Goal: Transaction & Acquisition: Book appointment/travel/reservation

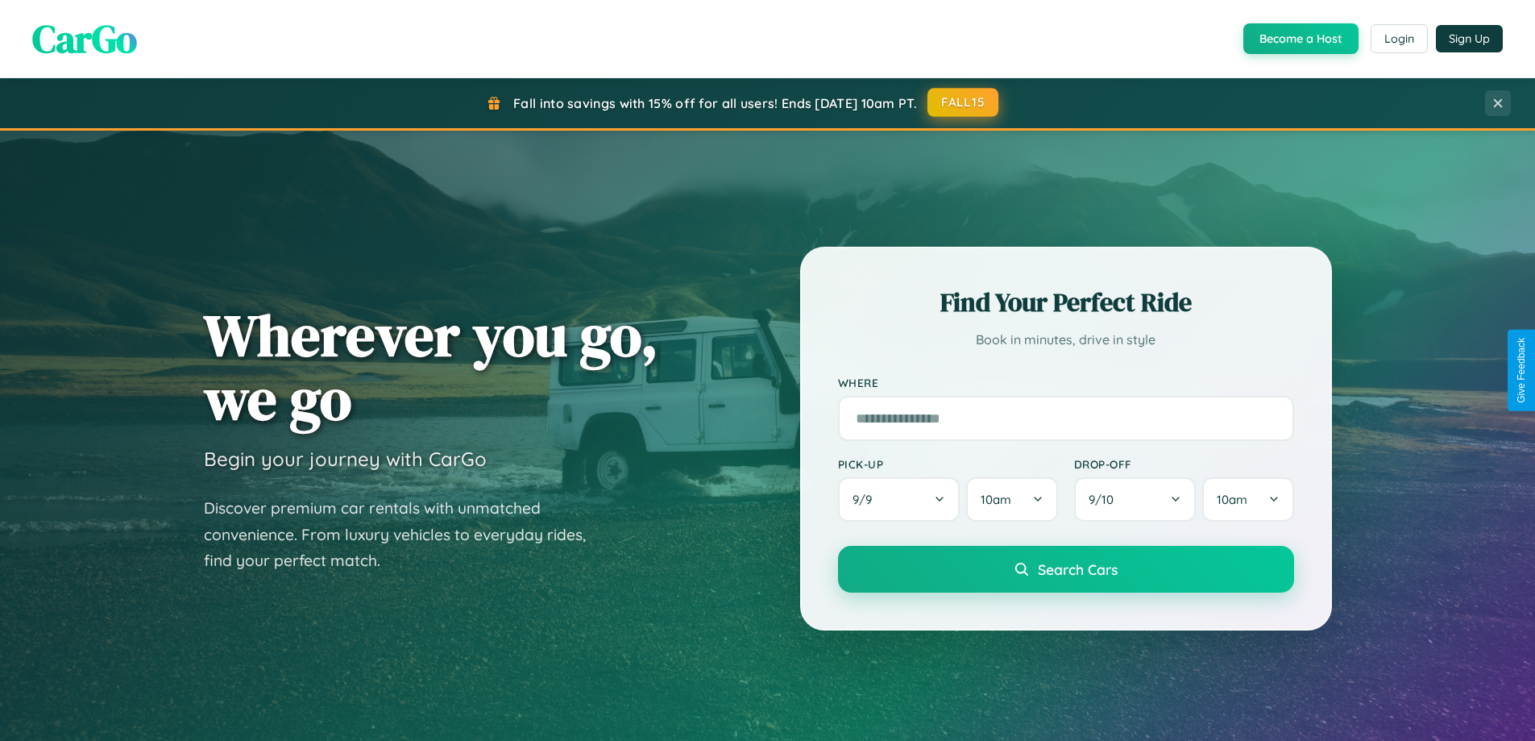
click at [964, 102] on button "FALL15" at bounding box center [963, 102] width 71 height 29
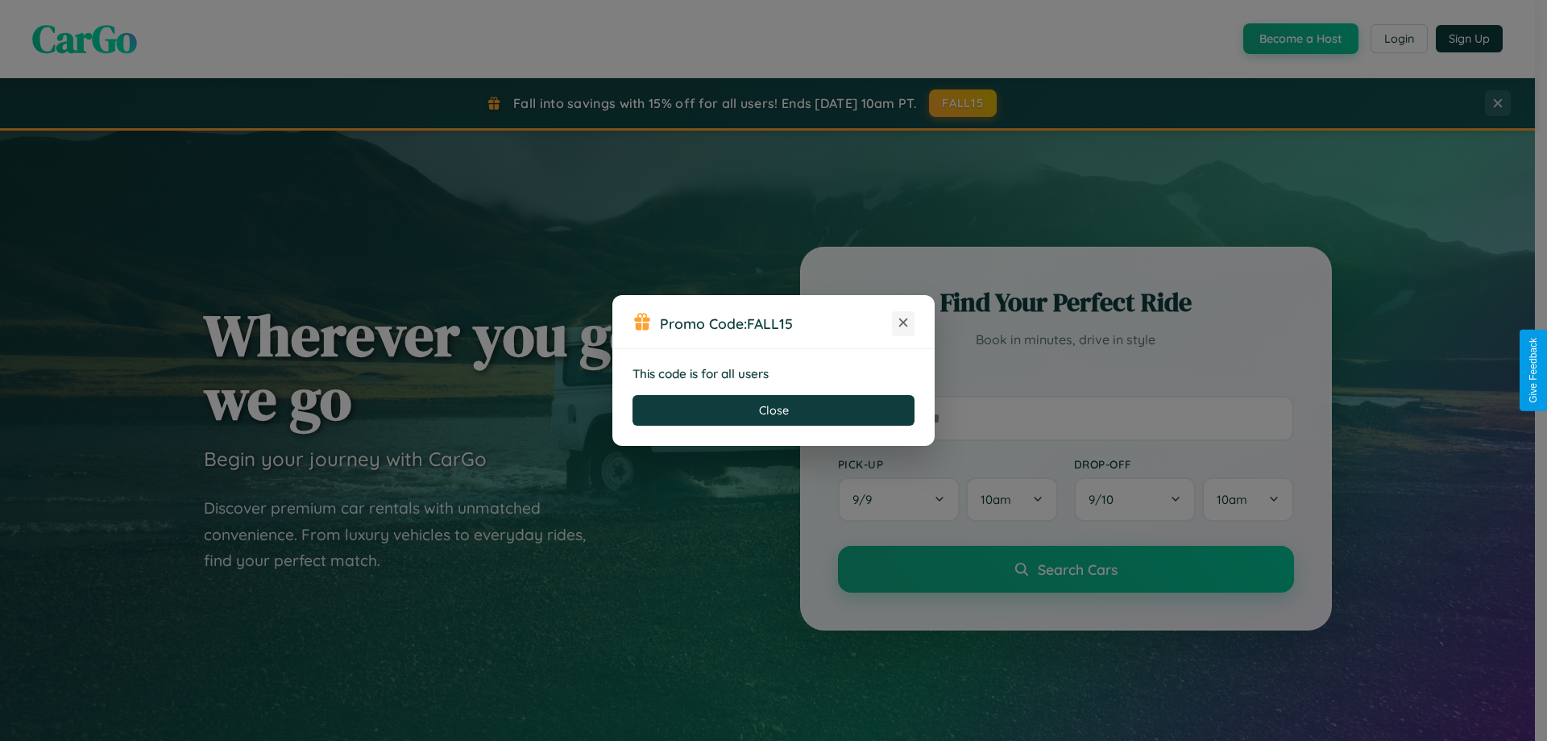
click at [903, 323] on icon at bounding box center [903, 322] width 16 height 16
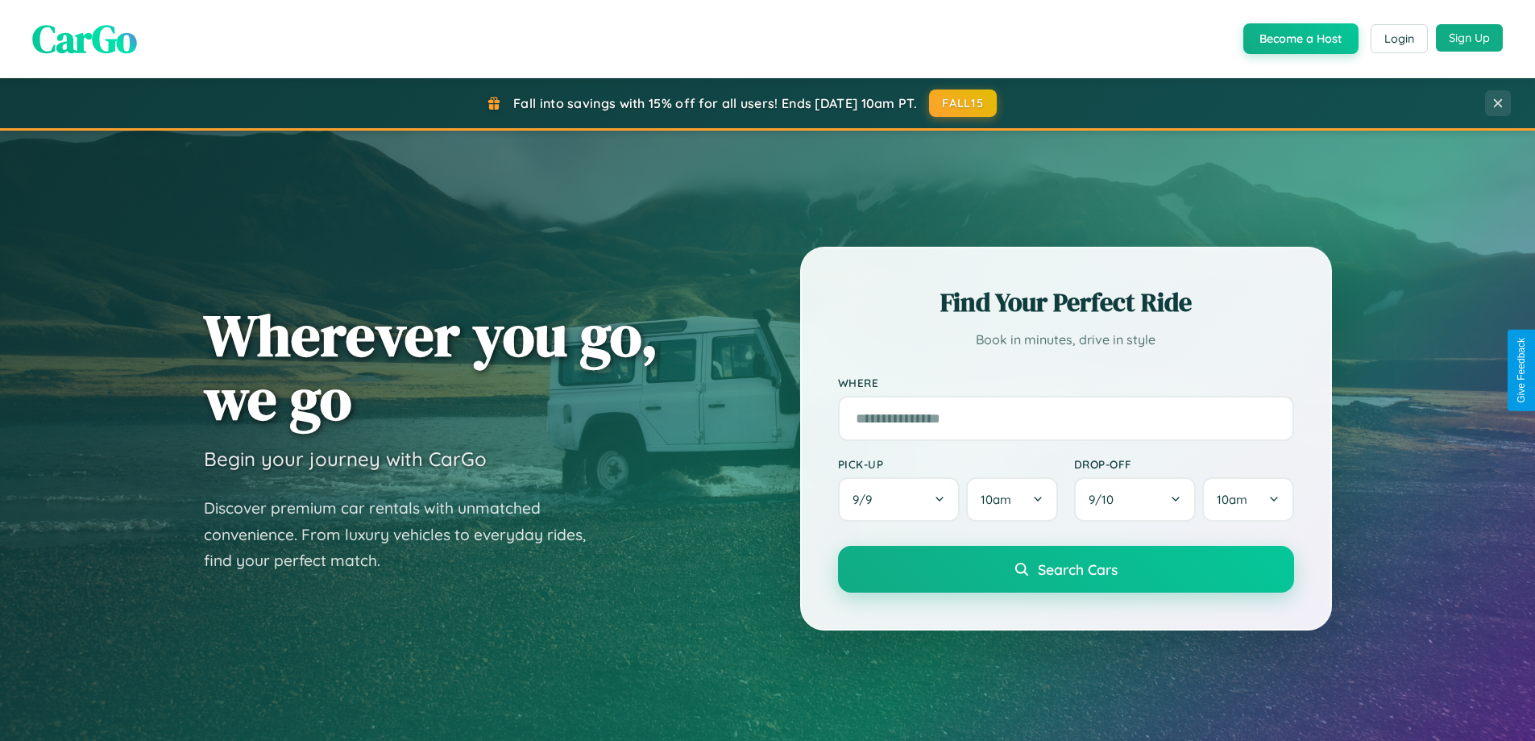
click at [1469, 38] on button "Sign Up" at bounding box center [1469, 37] width 67 height 27
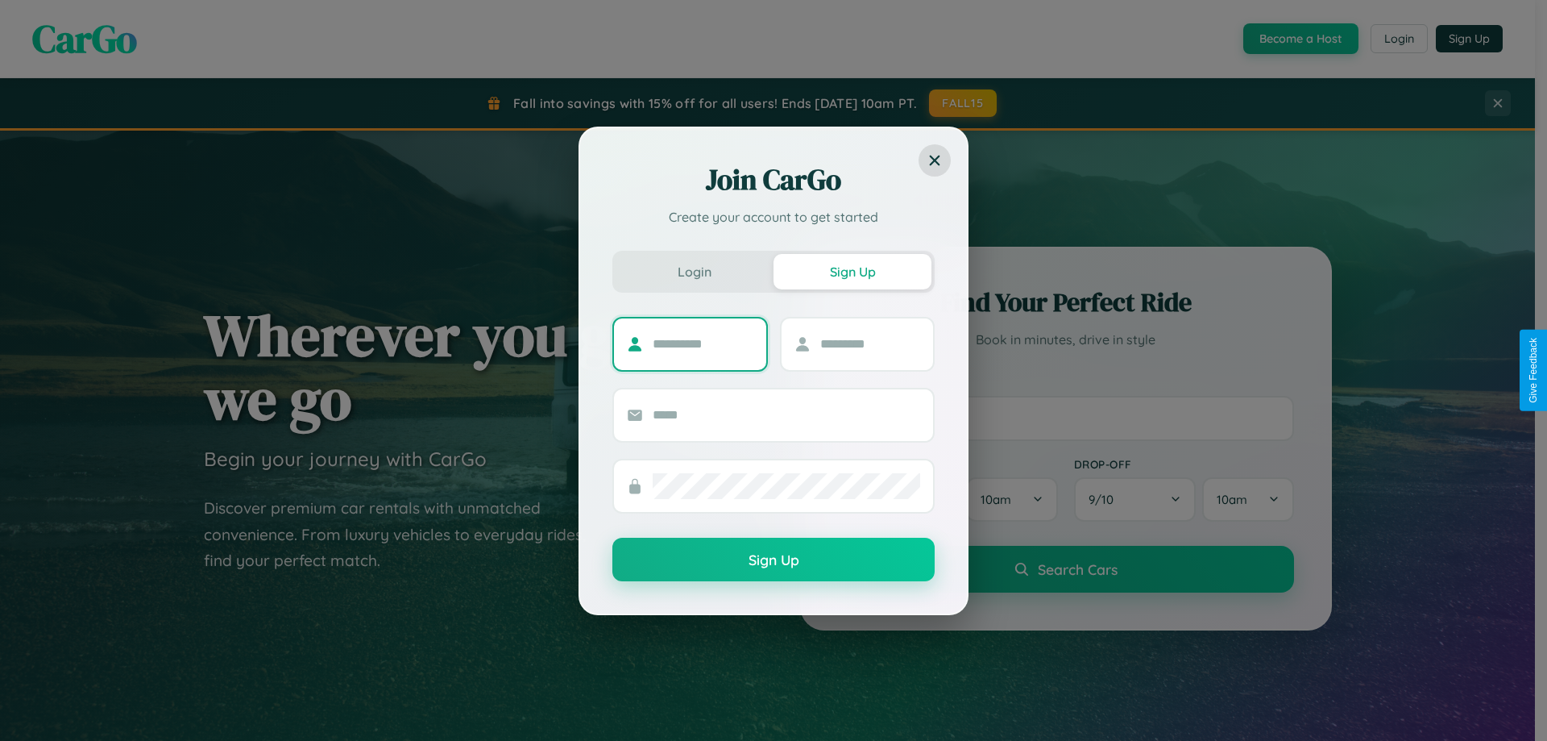
click at [703, 343] on input "text" at bounding box center [703, 344] width 101 height 26
type input "*****"
click at [870, 343] on input "text" at bounding box center [870, 344] width 101 height 26
type input "******"
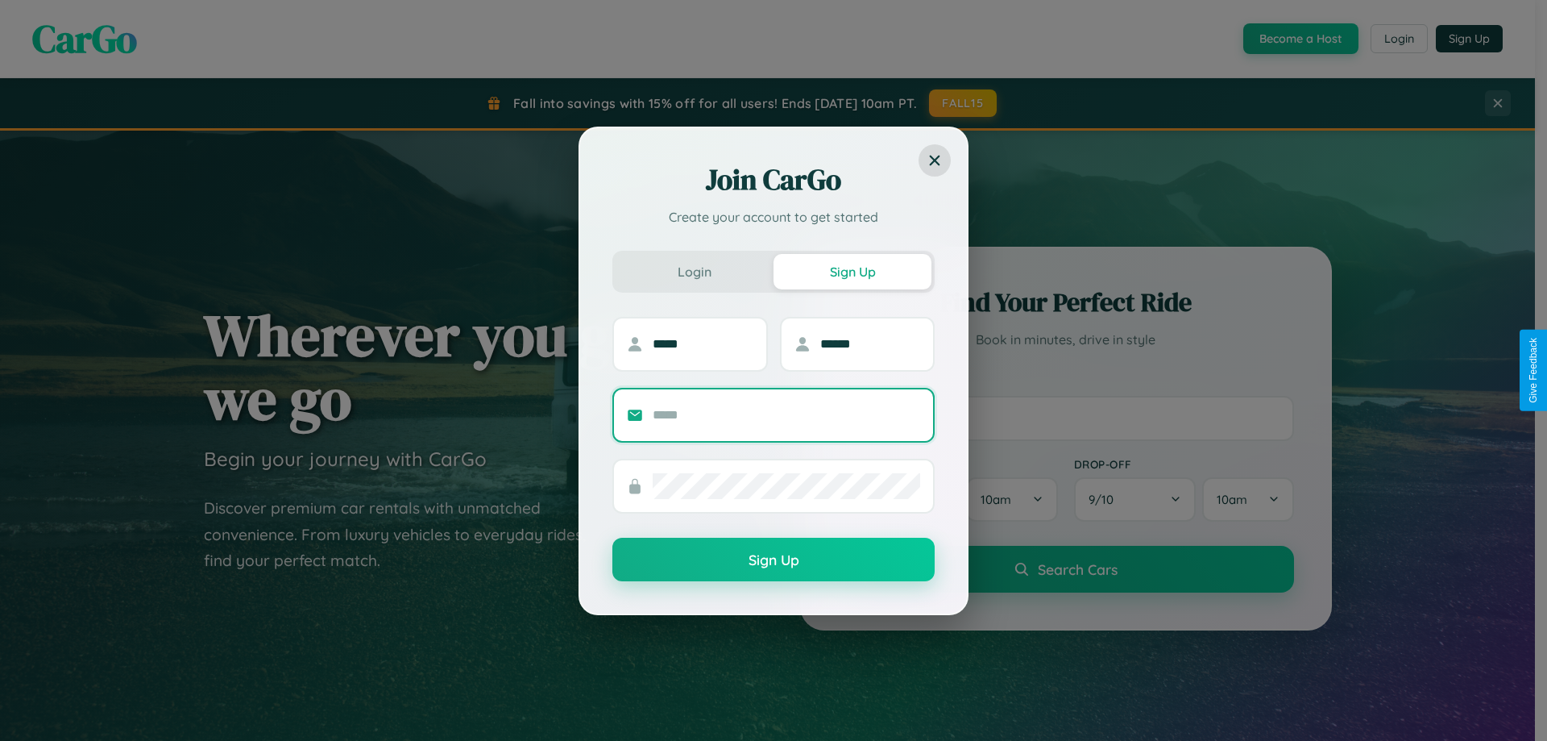
click at [787, 414] on input "text" at bounding box center [787, 415] width 268 height 26
type input "**********"
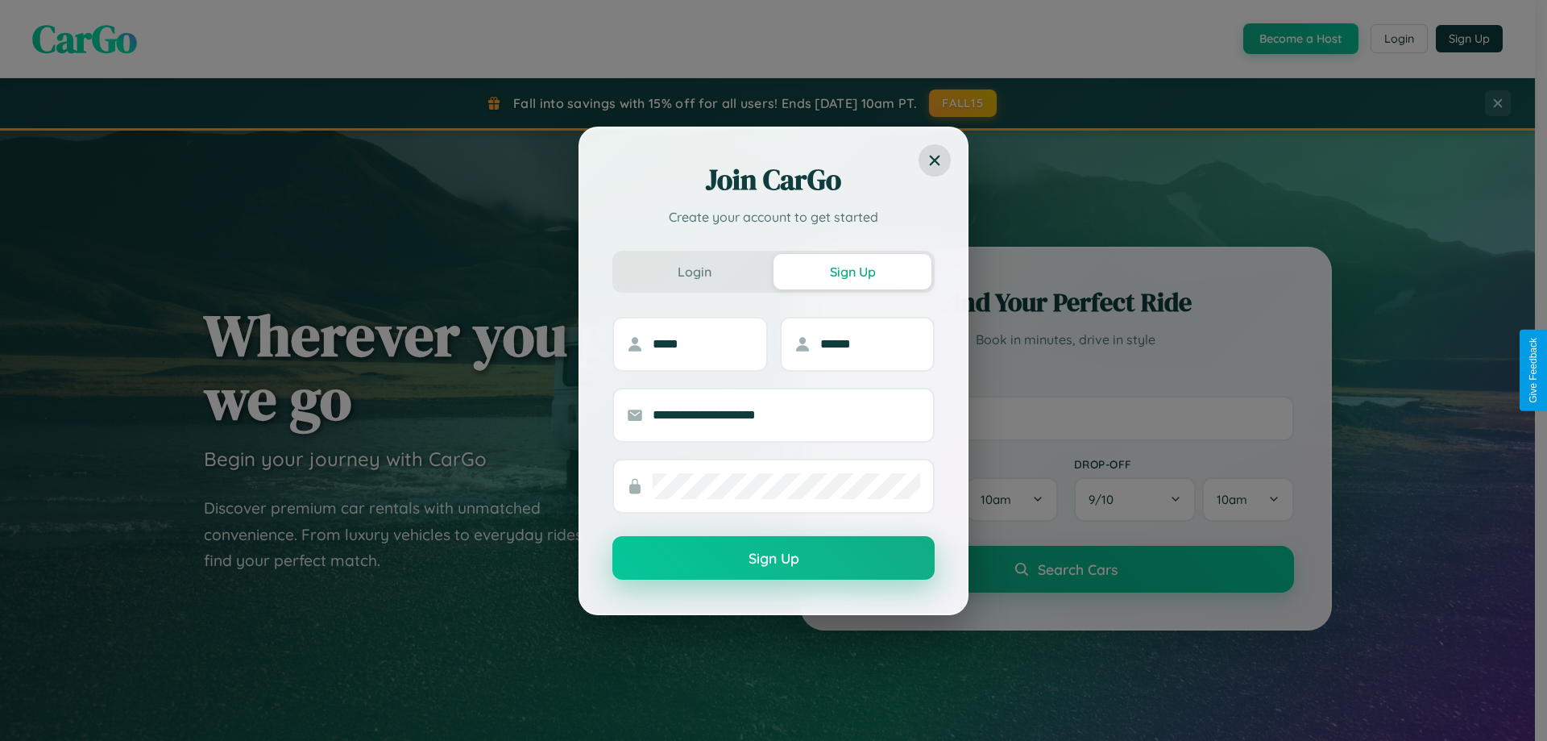
click at [774, 559] on button "Sign Up" at bounding box center [774, 558] width 322 height 44
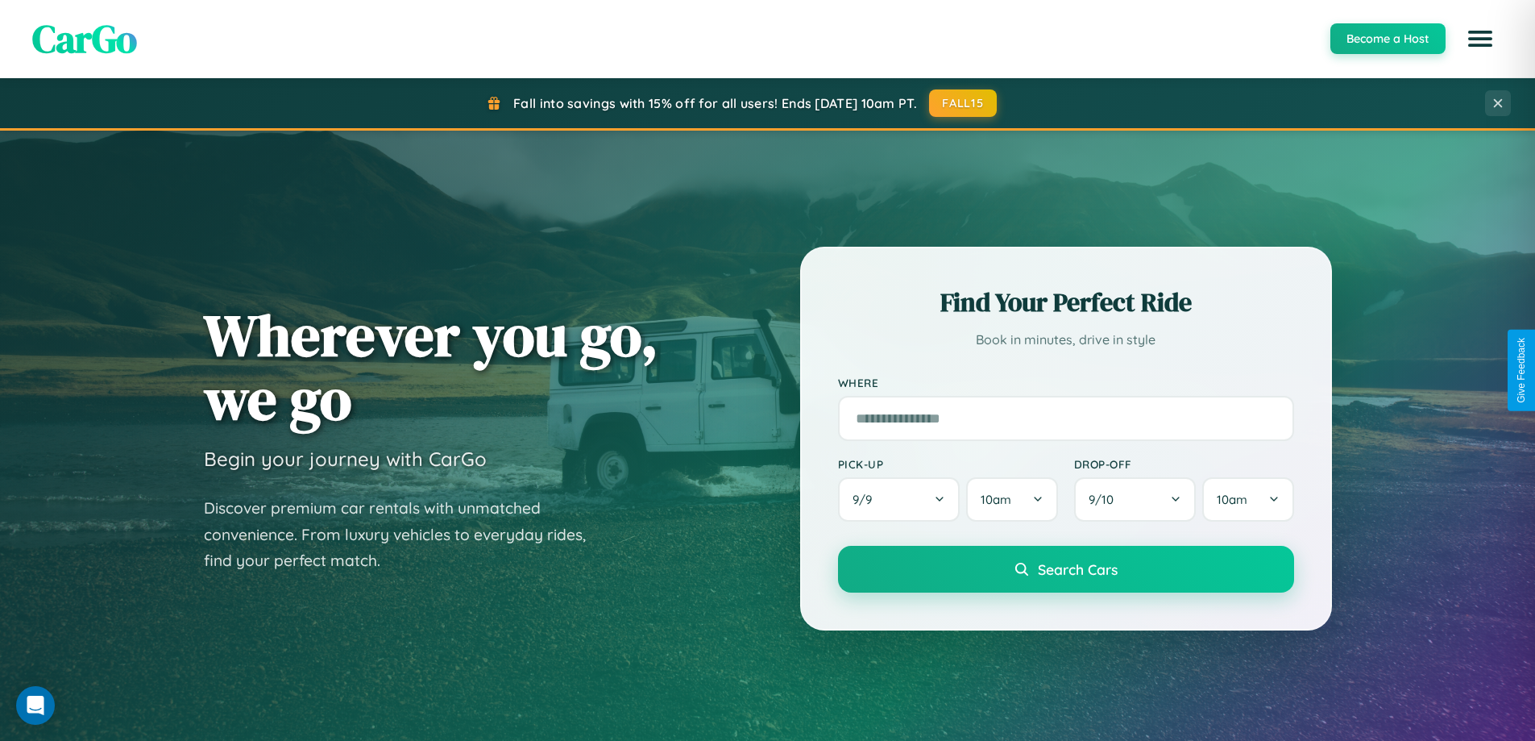
scroll to position [3101, 0]
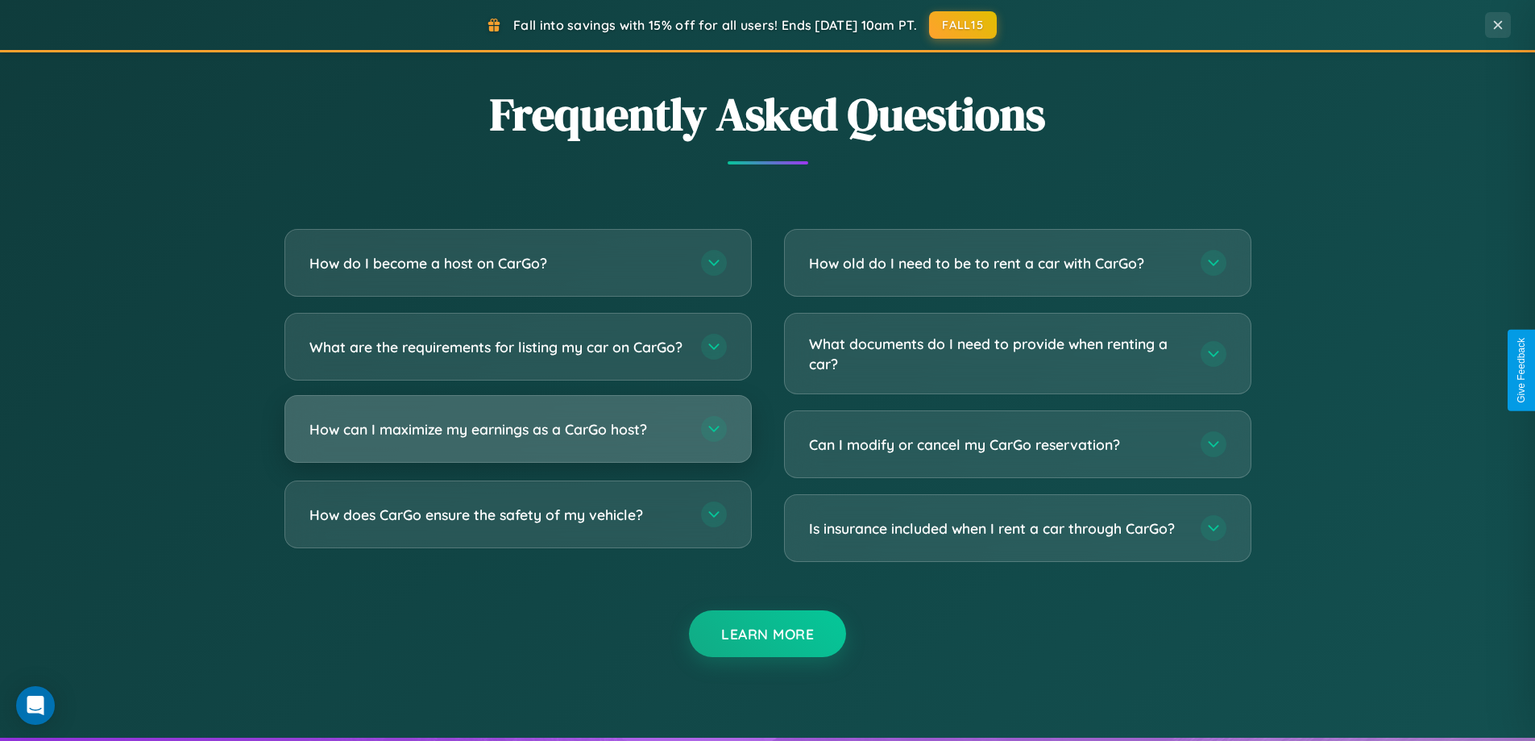
click at [517, 439] on h3 "How can I maximize my earnings as a CarGo host?" at bounding box center [497, 429] width 376 height 20
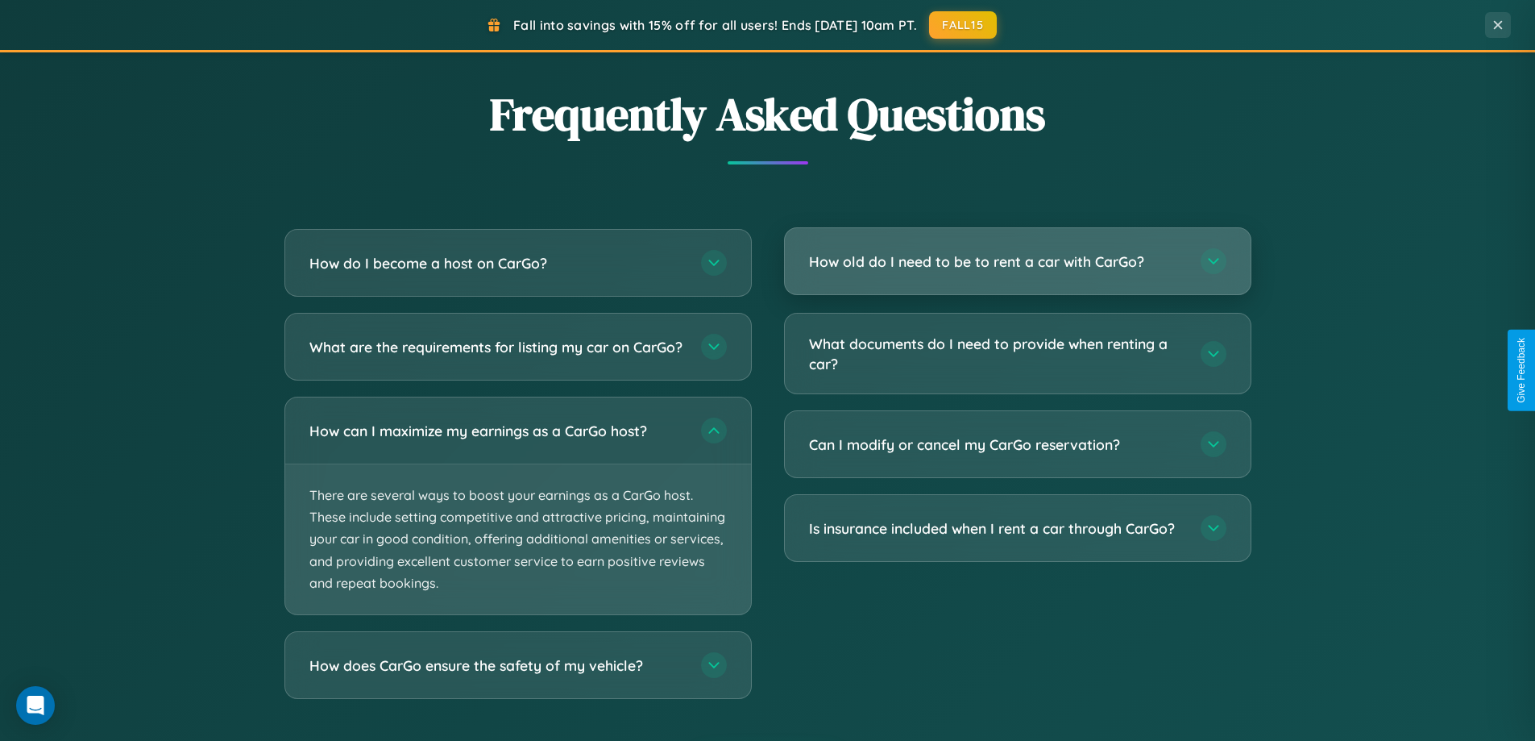
click at [1017, 262] on h3 "How old do I need to be to rent a car with CarGo?" at bounding box center [997, 261] width 376 height 20
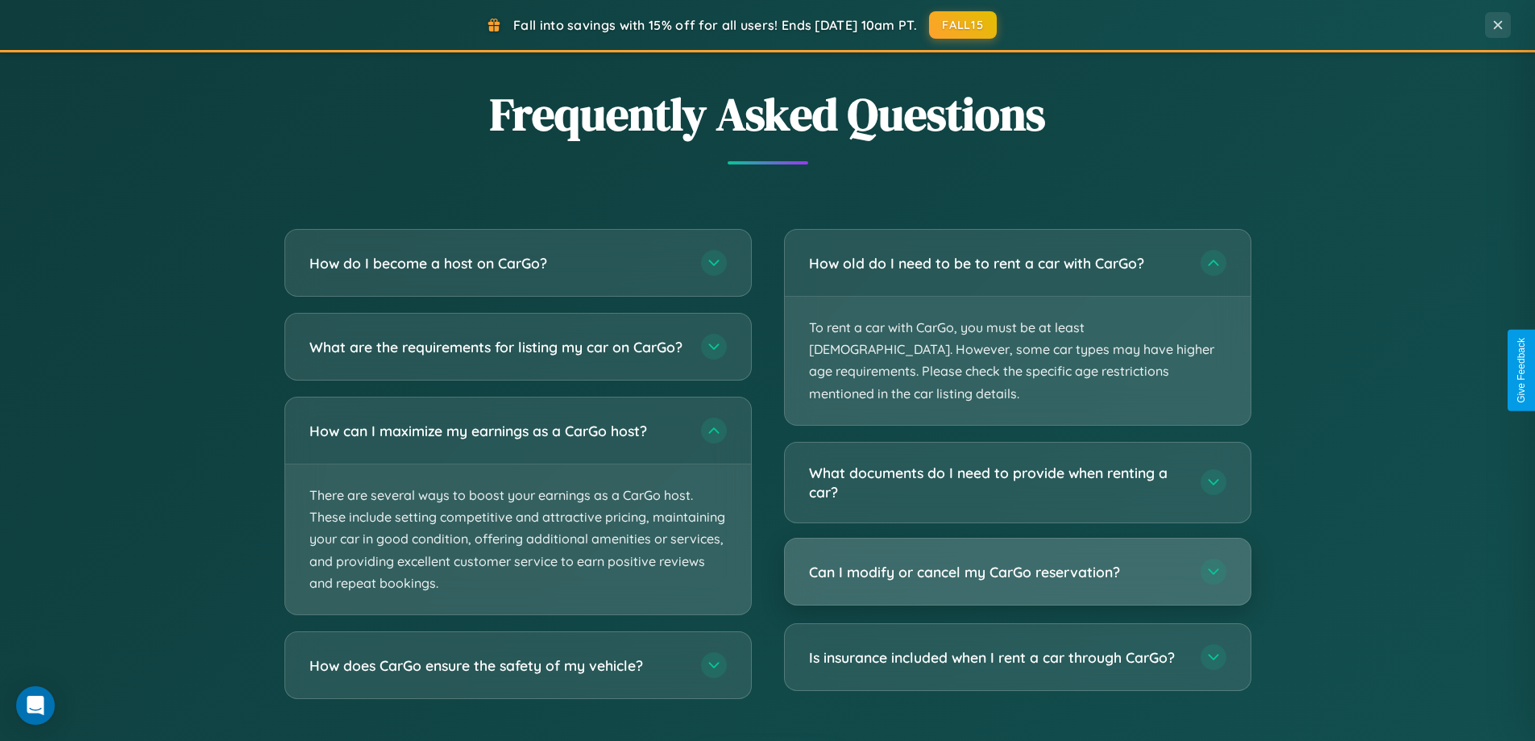
click at [1017, 562] on h3 "Can I modify or cancel my CarGo reservation?" at bounding box center [997, 572] width 376 height 20
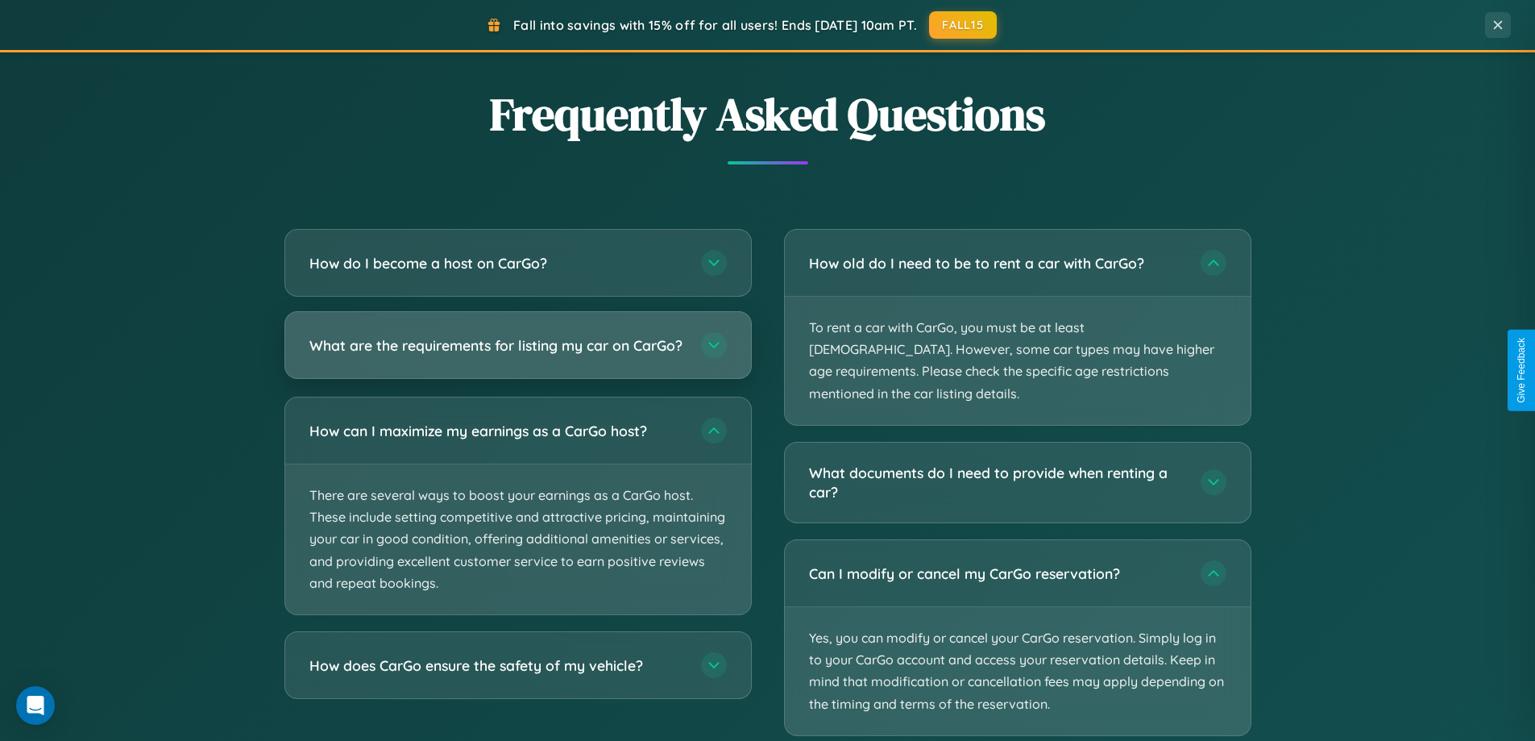
click at [517, 353] on h3 "What are the requirements for listing my car on CarGo?" at bounding box center [497, 345] width 376 height 20
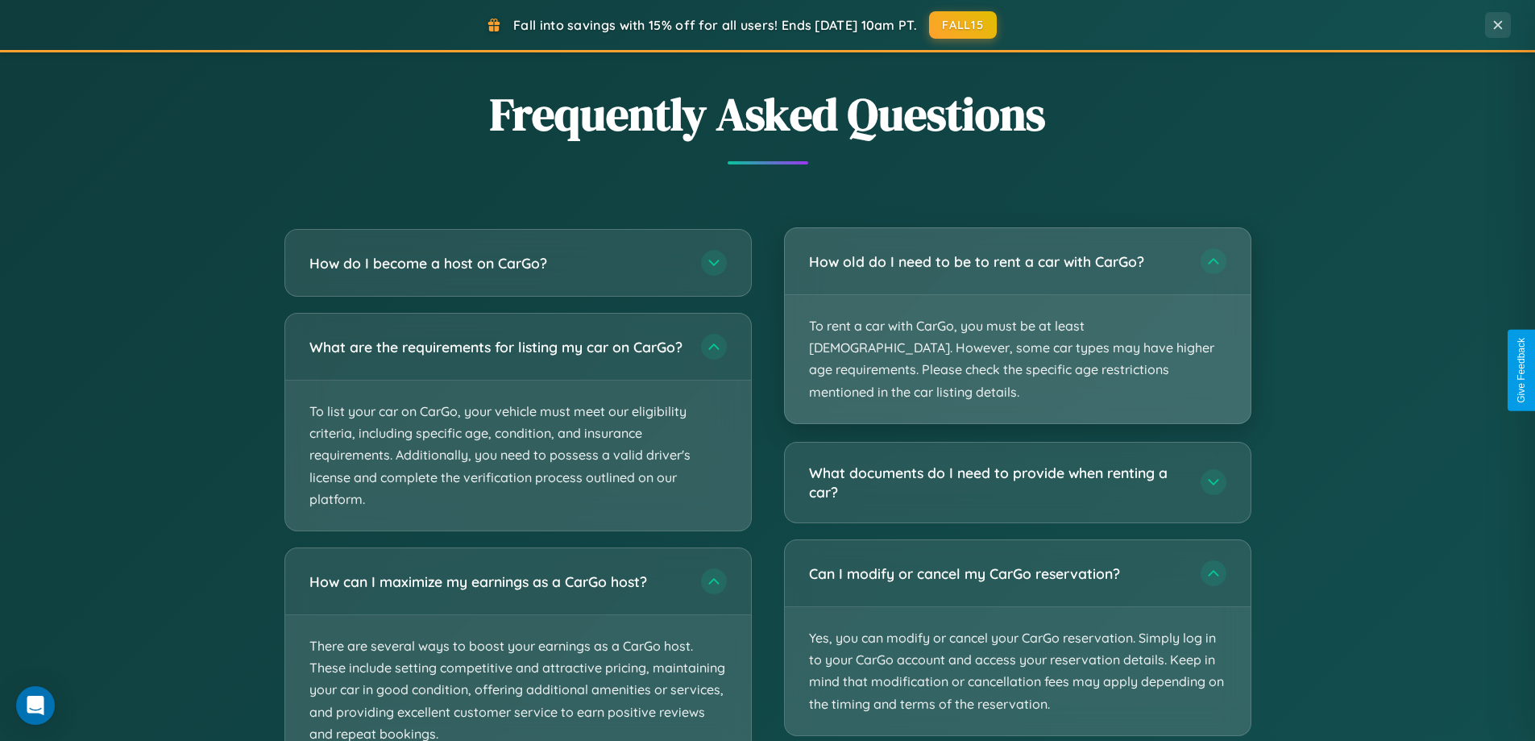
click at [1017, 316] on p "To rent a car with CarGo, you must be at least 21 years old. However, some car …" at bounding box center [1018, 359] width 466 height 128
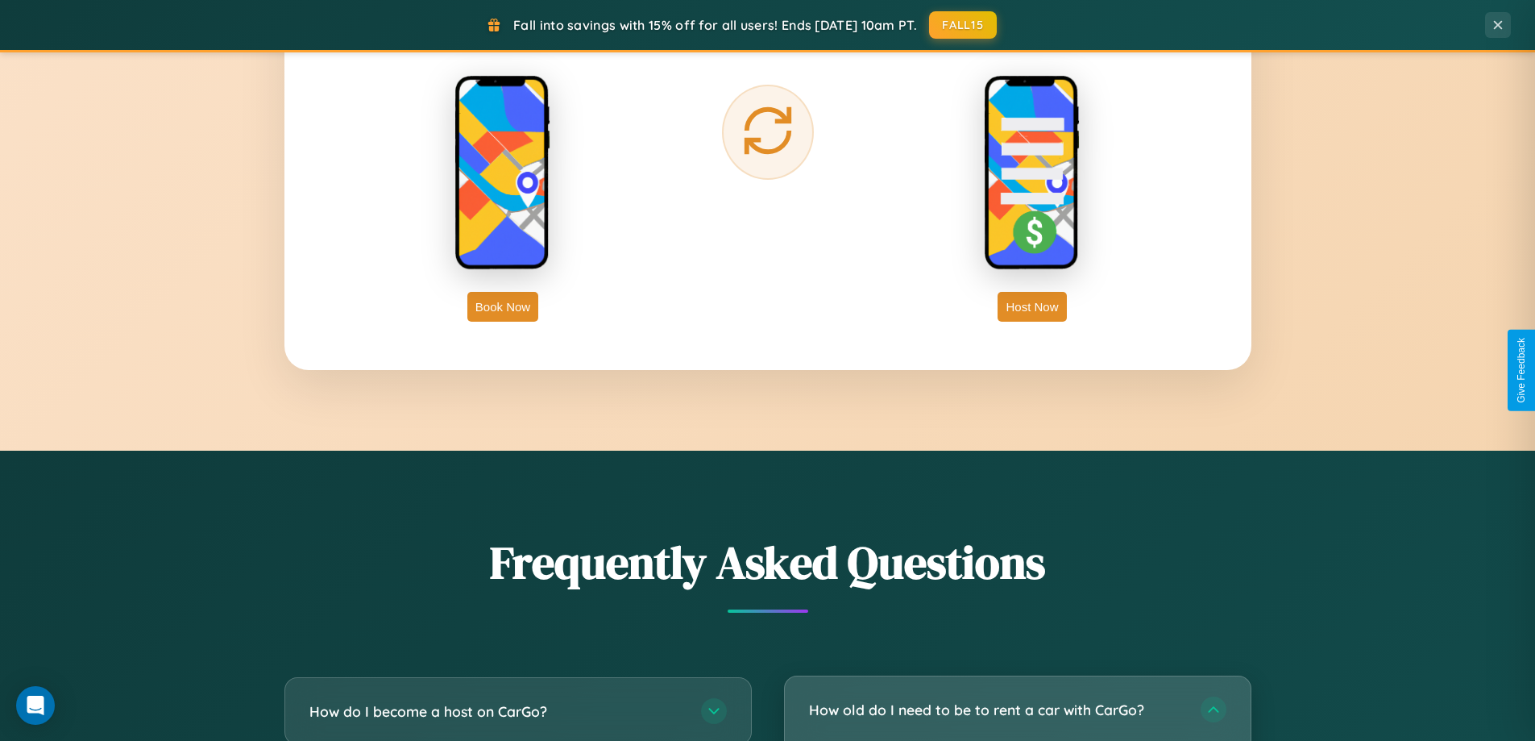
scroll to position [2590, 0]
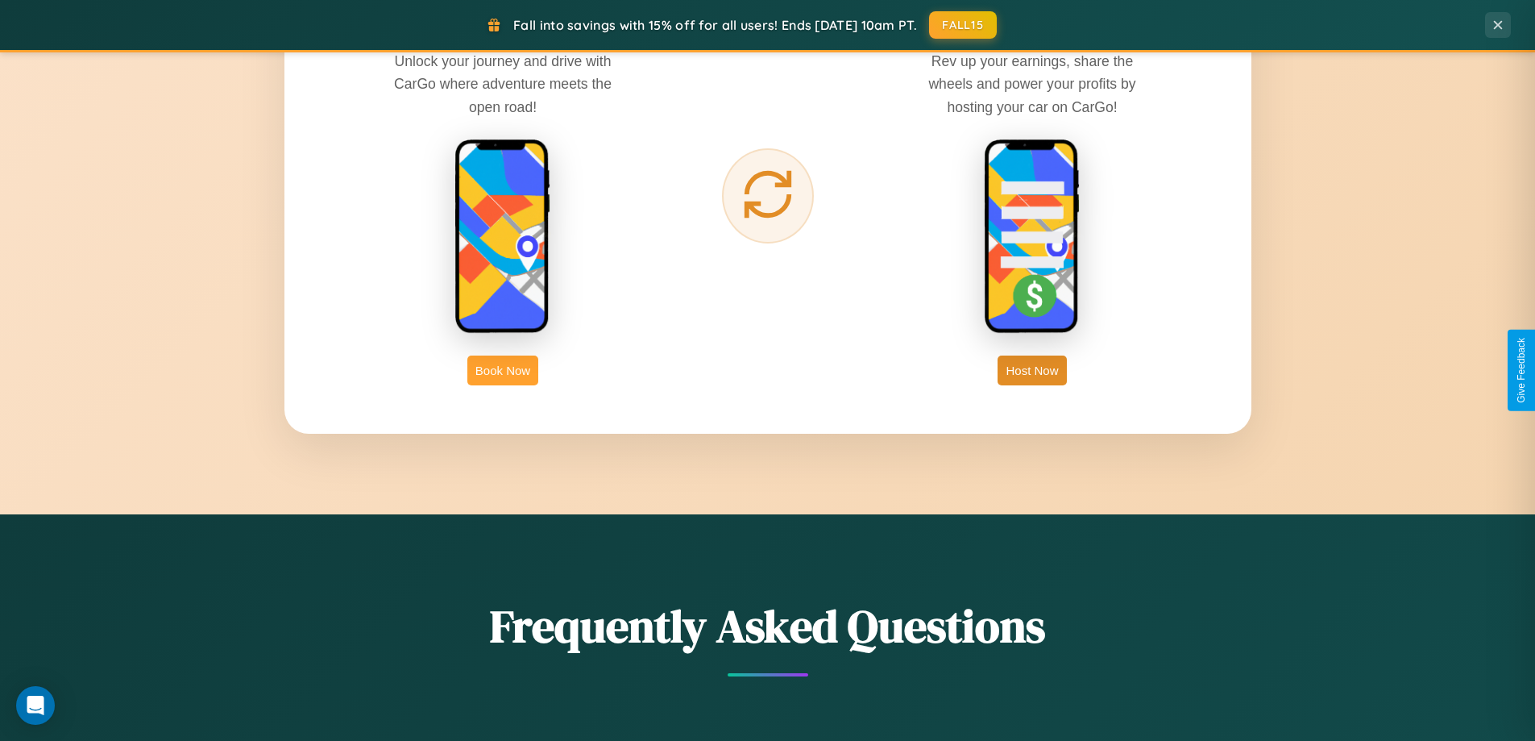
click at [503, 370] on button "Book Now" at bounding box center [502, 370] width 71 height 30
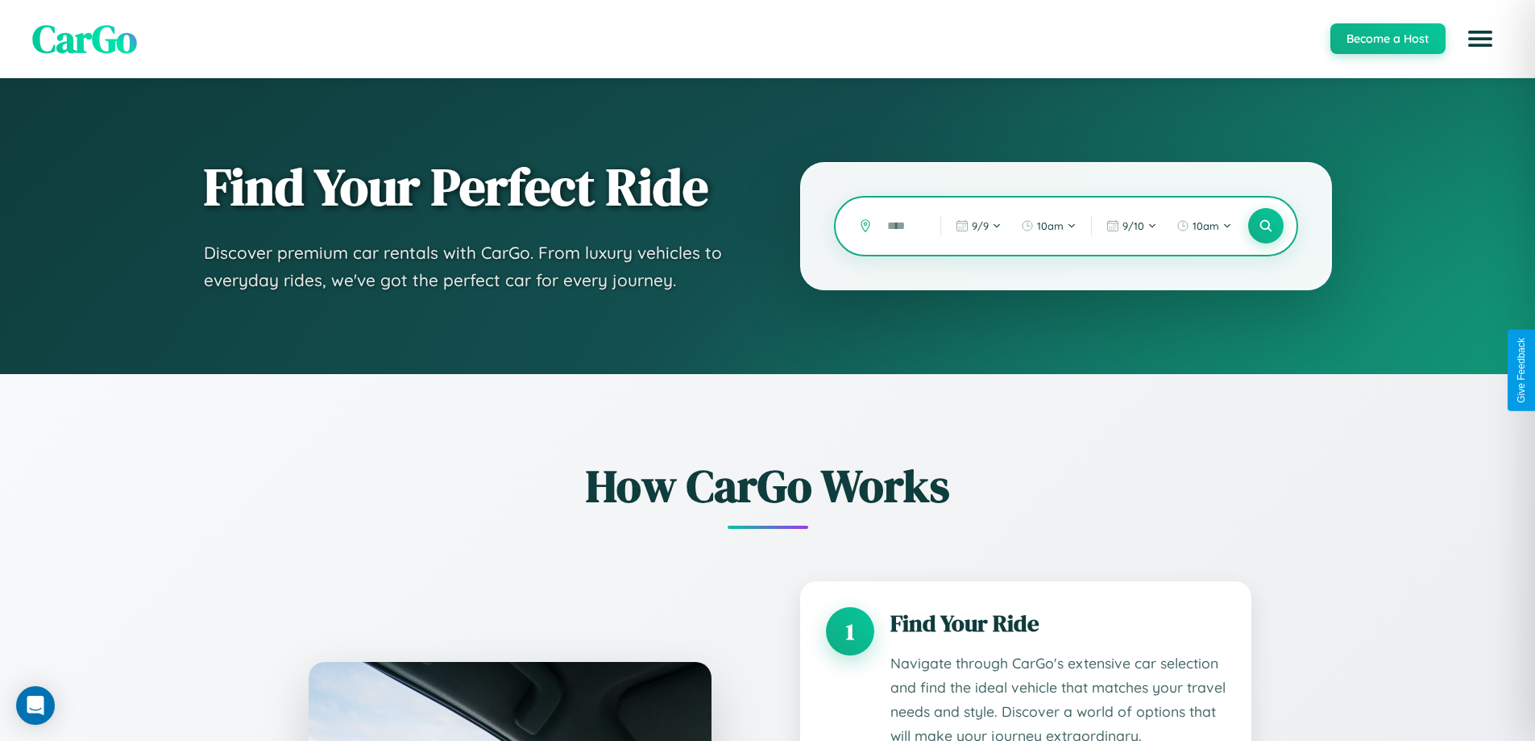
click at [902, 226] on input "text" at bounding box center [901, 226] width 45 height 28
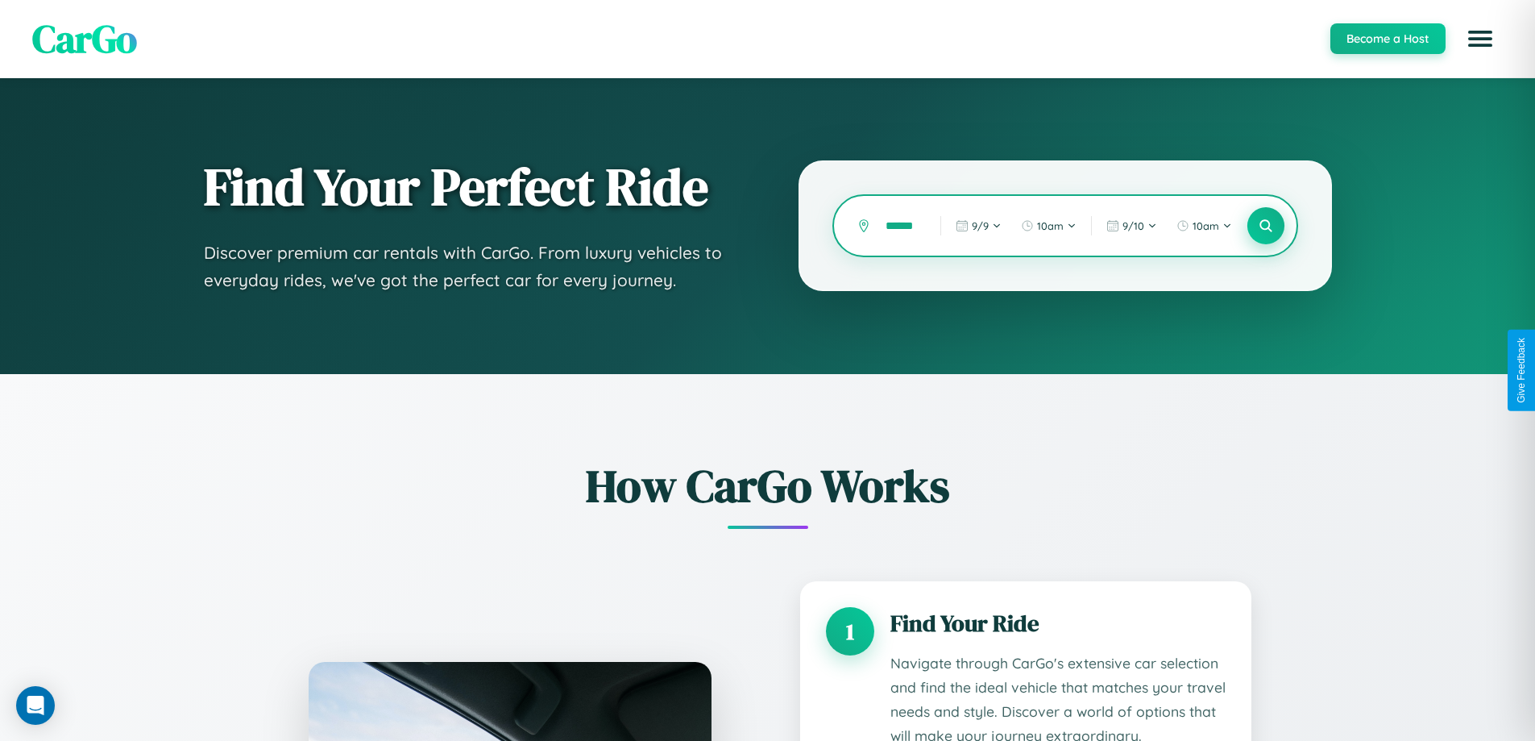
type input "******"
click at [1265, 226] on icon at bounding box center [1265, 225] width 15 height 15
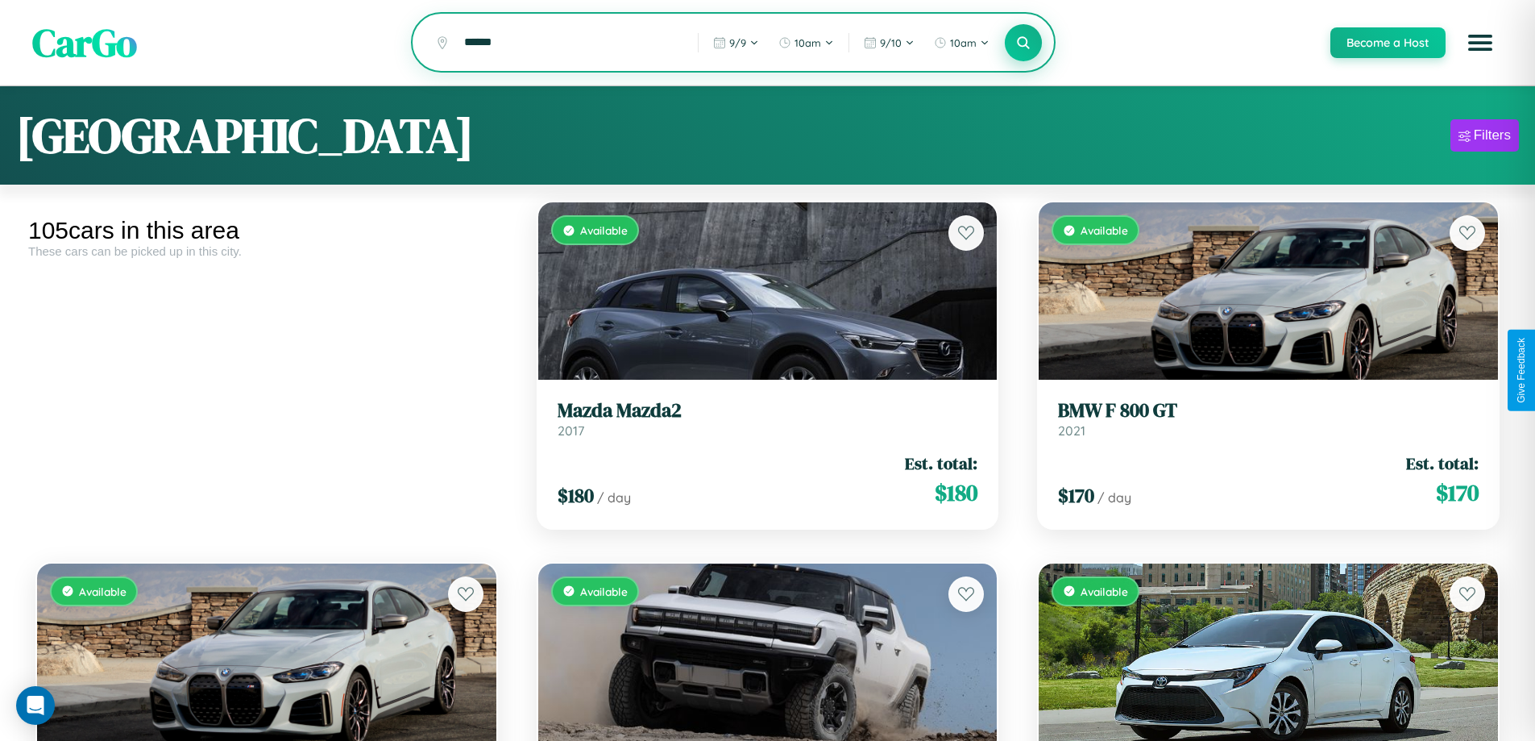
click at [1023, 44] on icon at bounding box center [1023, 42] width 15 height 15
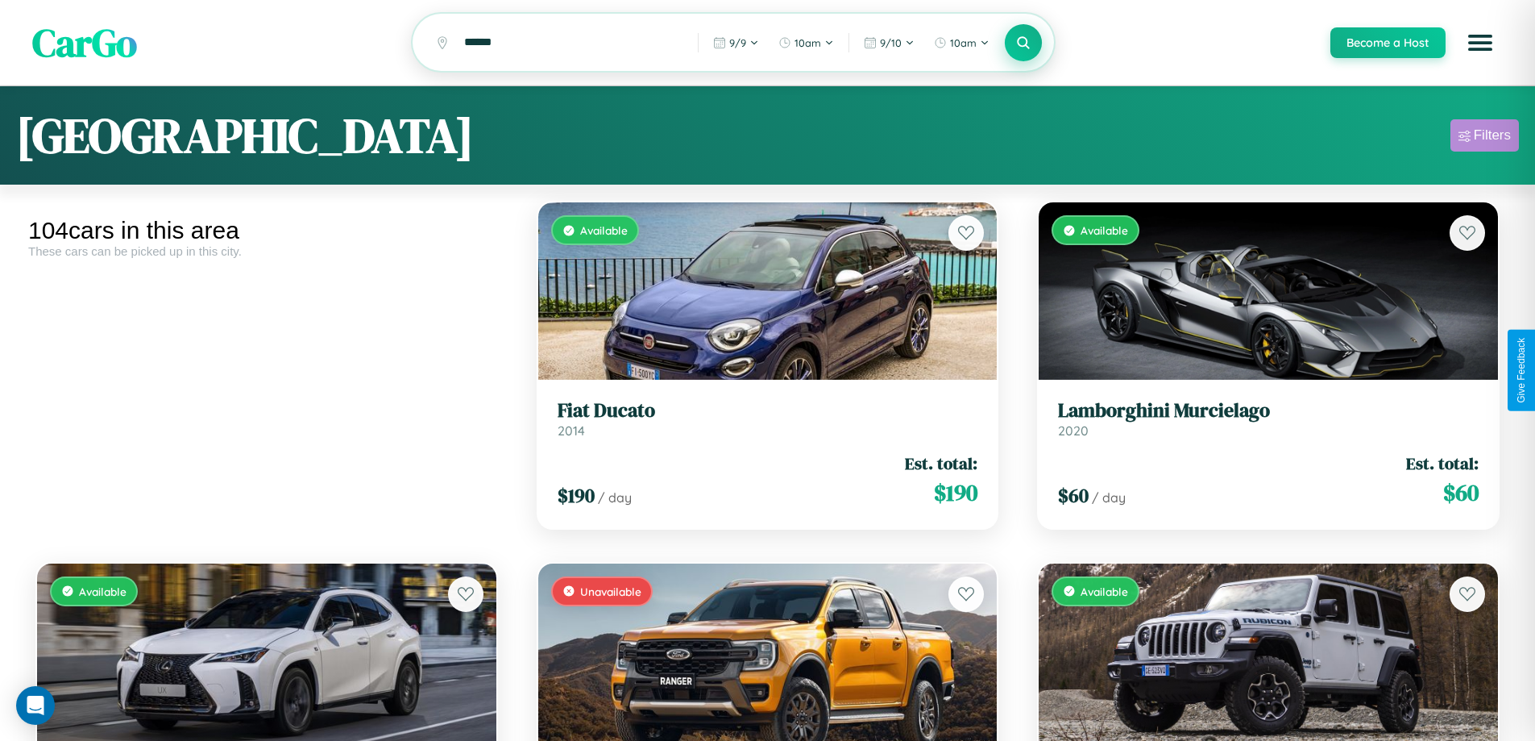
click at [1485, 138] on div "Filters" at bounding box center [1492, 135] width 37 height 16
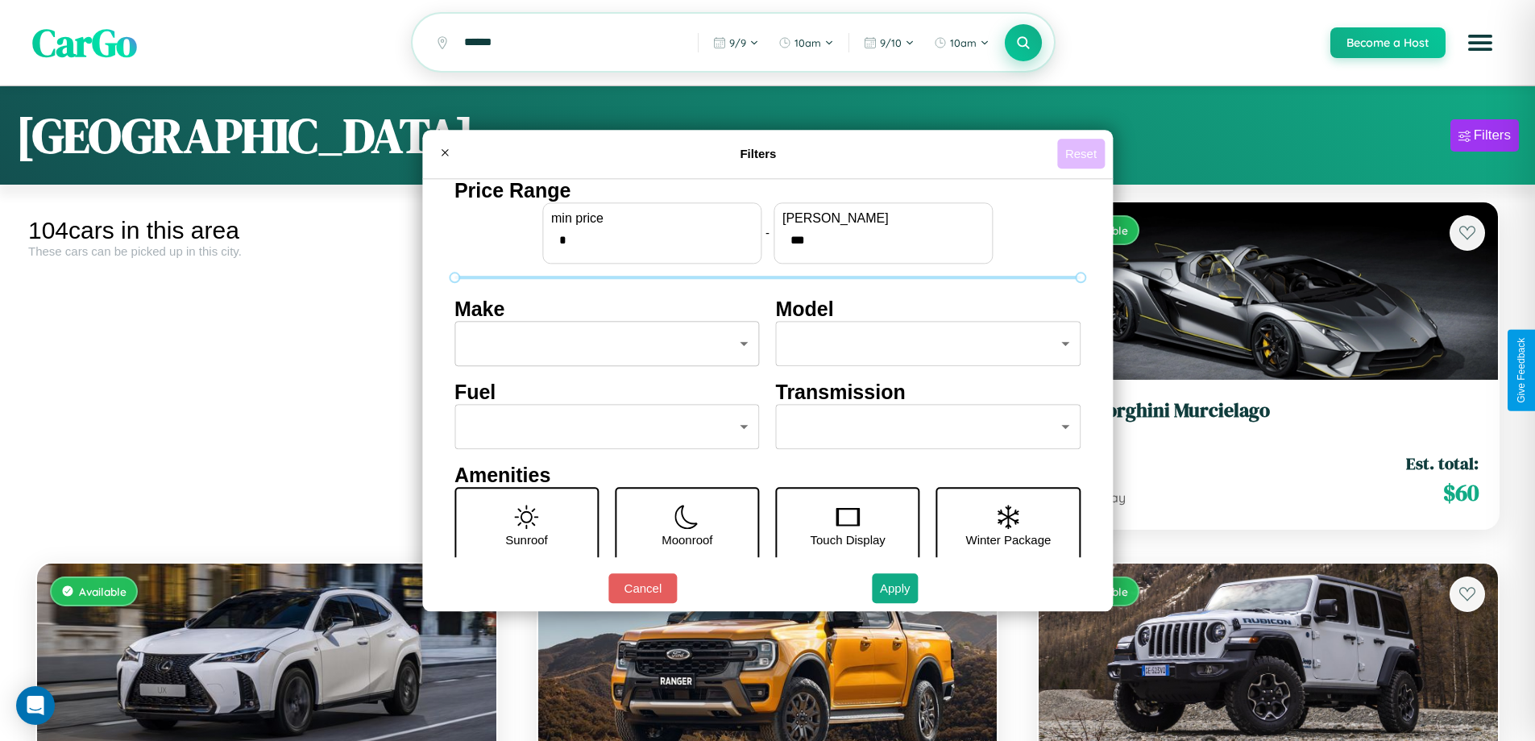
click at [1083, 153] on button "Reset" at bounding box center [1081, 154] width 48 height 30
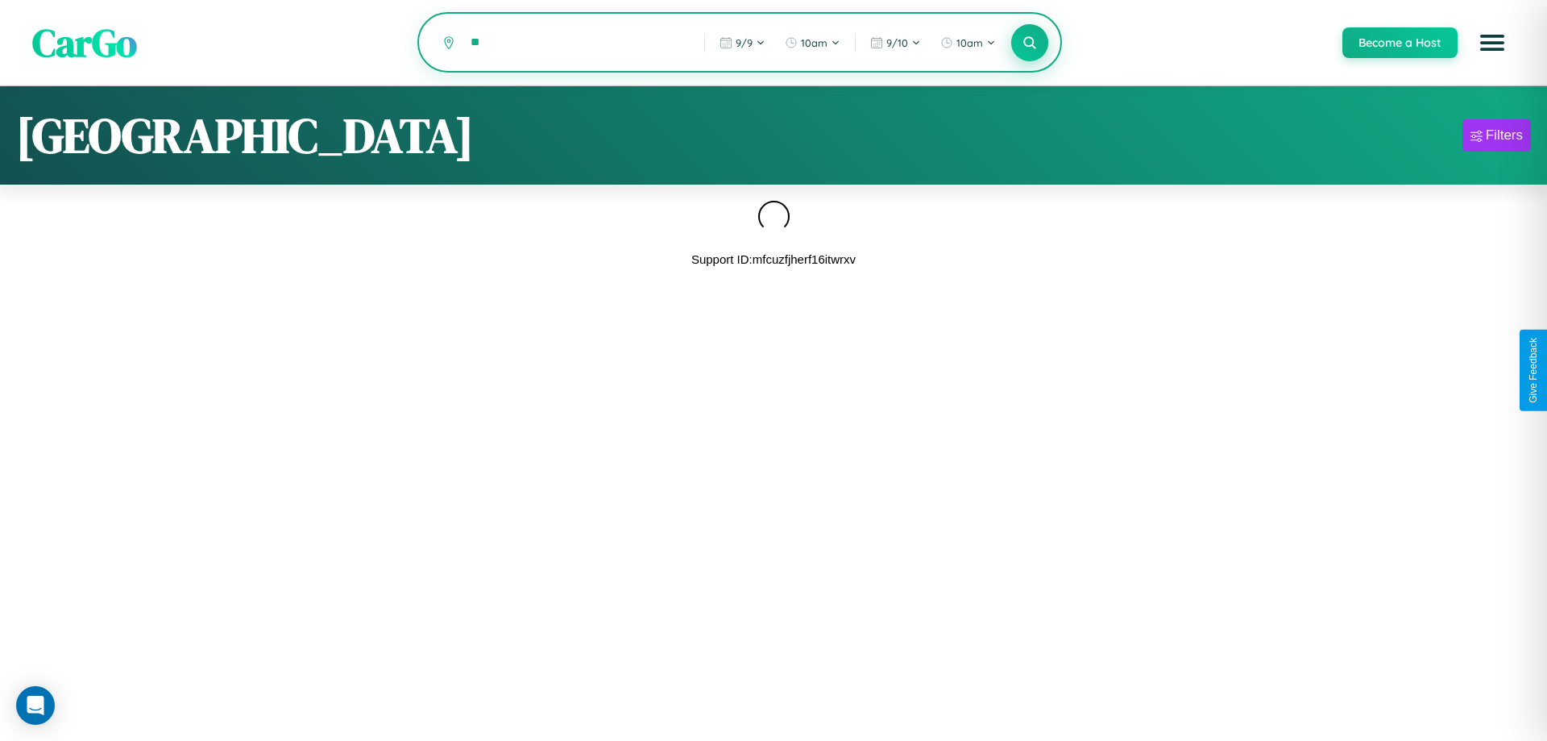
type input "*"
type input "******"
click at [1029, 43] on icon at bounding box center [1029, 42] width 15 height 15
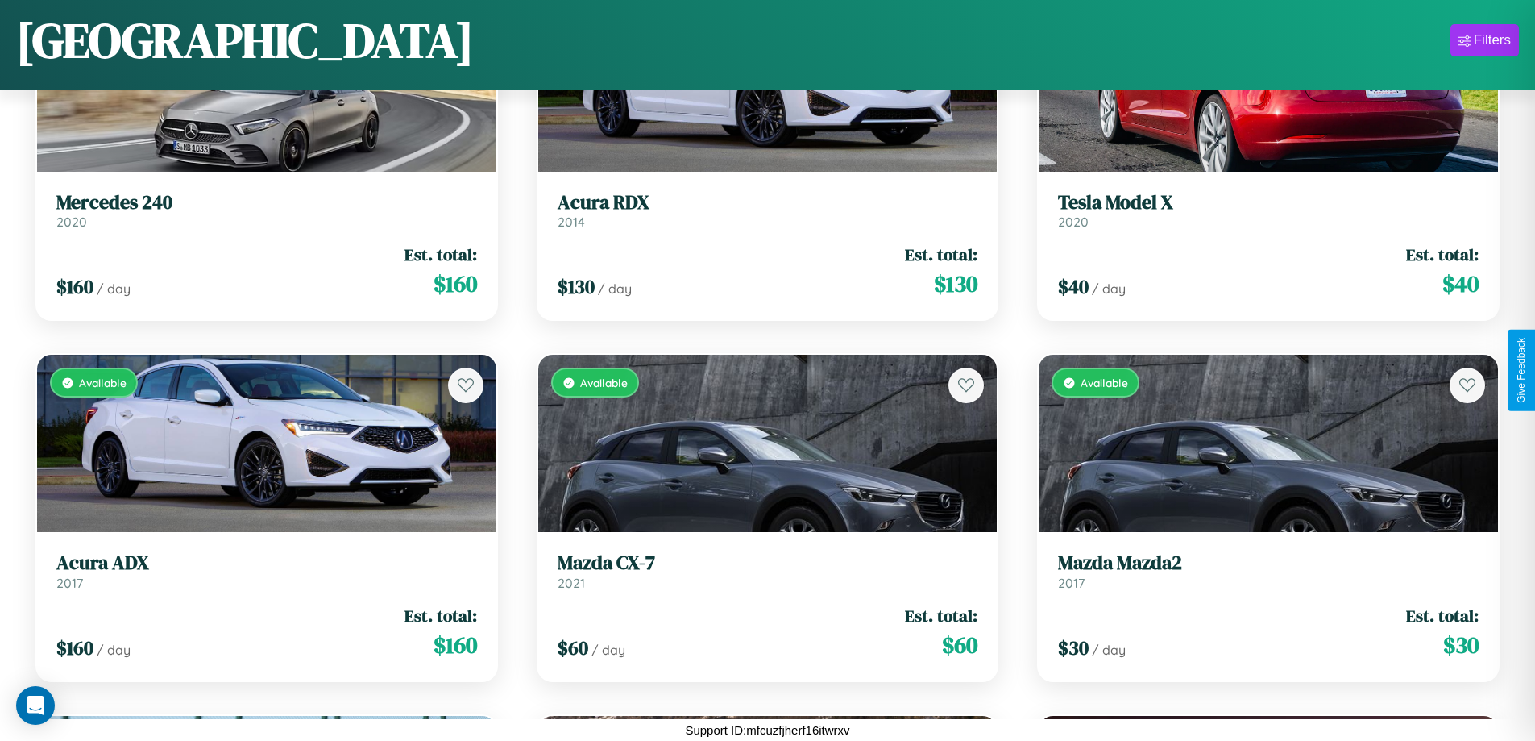
scroll to position [6362, 0]
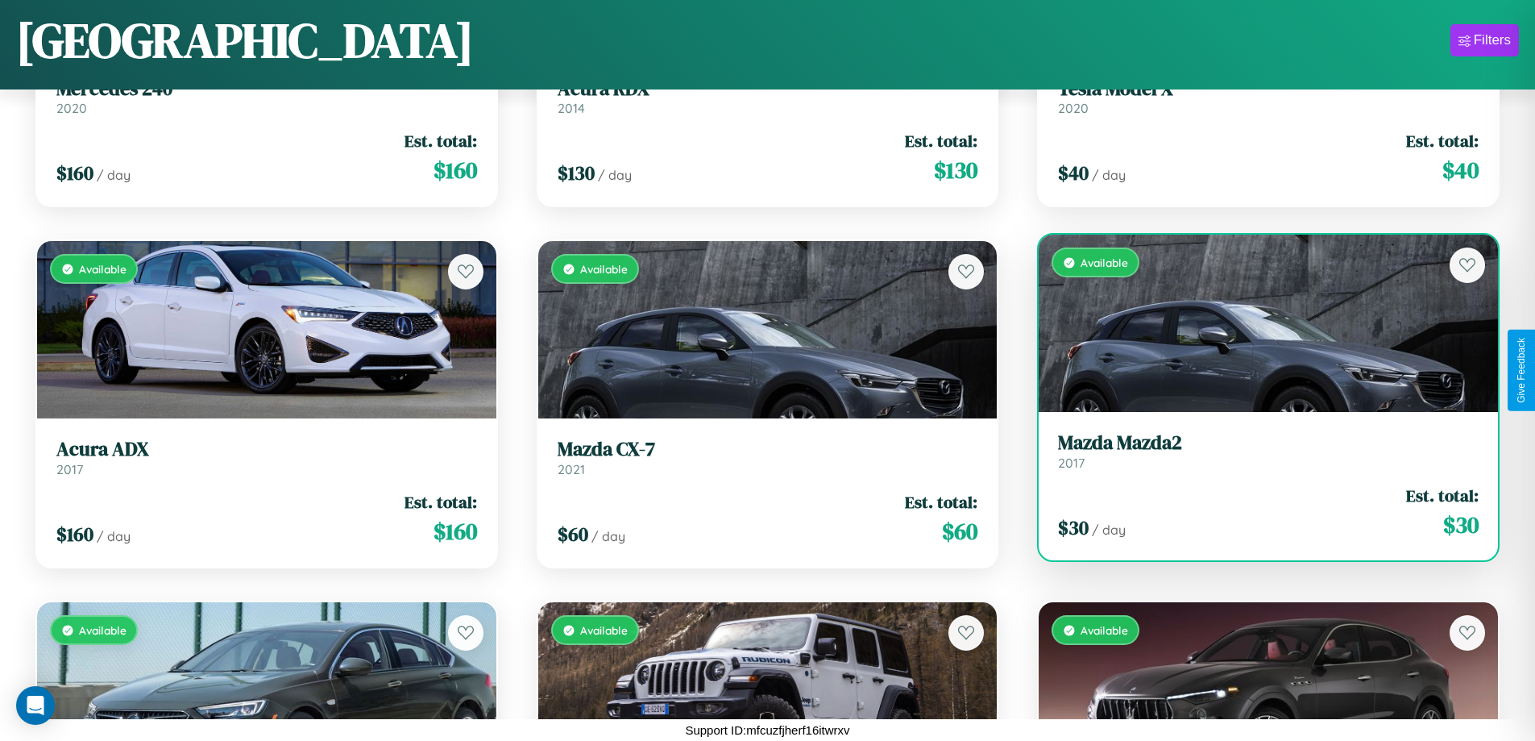
click at [1258, 457] on link "Mazda Mazda2 2017" at bounding box center [1268, 450] width 421 height 39
